Goal: Task Accomplishment & Management: Complete application form

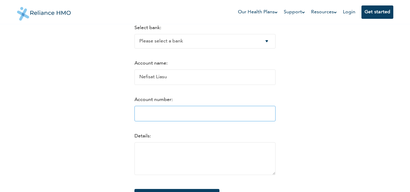
click at [148, 114] on input "Account number:" at bounding box center [204, 113] width 141 height 15
paste input "0002247472"
click at [134, 115] on input "0002247472" at bounding box center [204, 113] width 141 height 15
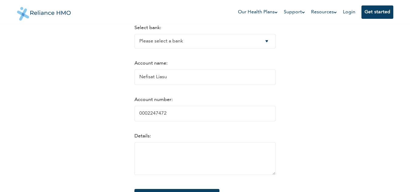
type input "0002247472"
click at [148, 43] on select "Please select a bank Access Bank Plc. Citibank Nigeria Limited Access Bank (Dia…" at bounding box center [204, 41] width 141 height 15
select select "16"
click at [134, 34] on select "Please select a bank Access Bank Plc. Citibank Nigeria Limited Access Bank (Dia…" at bounding box center [204, 41] width 141 height 15
click at [181, 89] on form "Select bank: Please select a bank Access Bank Plc. Citibank Nigeria Limited Acc…" at bounding box center [204, 118] width 141 height 199
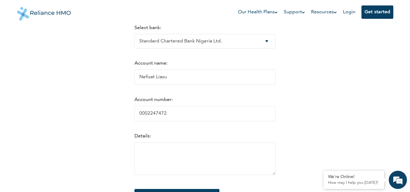
drag, startPoint x: 160, startPoint y: 78, endPoint x: 126, endPoint y: 80, distance: 34.1
click at [126, 80] on div "RelianceHMO Reimbursements Dear [PERSON_NAME], your reimbursement of NGN 79,658…" at bounding box center [205, 64] width 369 height 308
paste input "[PERSON_NAME] [PERSON_NAME]"
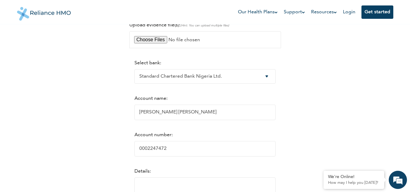
scroll to position [61, 0]
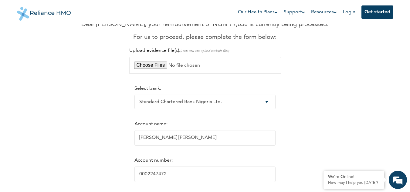
type input "[PERSON_NAME] [PERSON_NAME]"
click at [149, 63] on input "file" at bounding box center [205, 65] width 152 height 17
type input "C:\fakepath\Receipt.pdf"
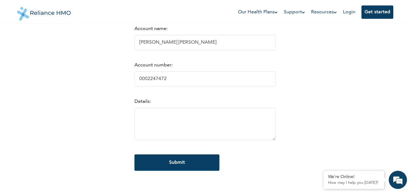
scroll to position [182, 0]
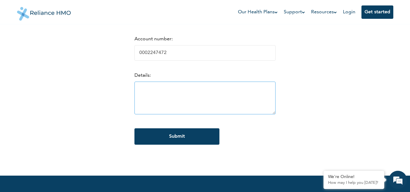
click at [159, 96] on textarea at bounding box center [204, 98] width 141 height 33
click at [141, 90] on textarea at bounding box center [204, 98] width 141 height 33
paste textarea "Refund for care"
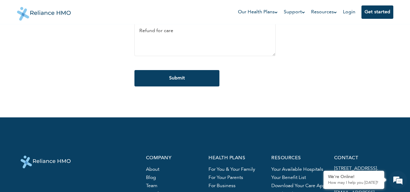
scroll to position [243, 0]
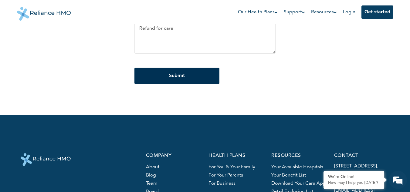
type textarea "Refund for care"
click at [169, 79] on input "Submit" at bounding box center [176, 76] width 85 height 16
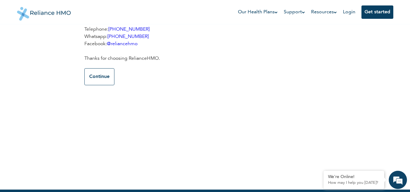
scroll to position [0, 0]
